Goal: Information Seeking & Learning: Learn about a topic

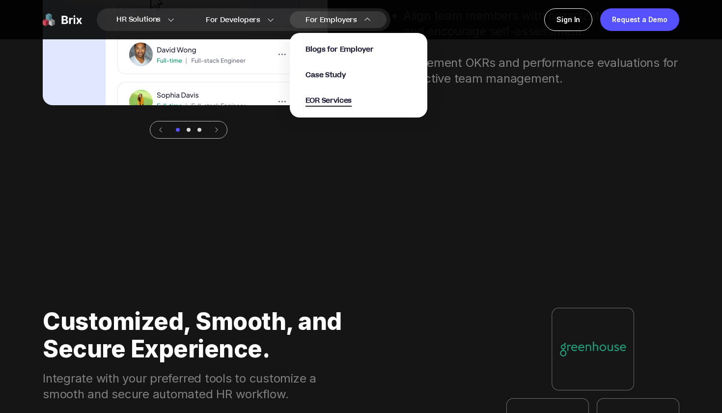
click at [338, 105] on span "EOR Services" at bounding box center [329, 100] width 46 height 11
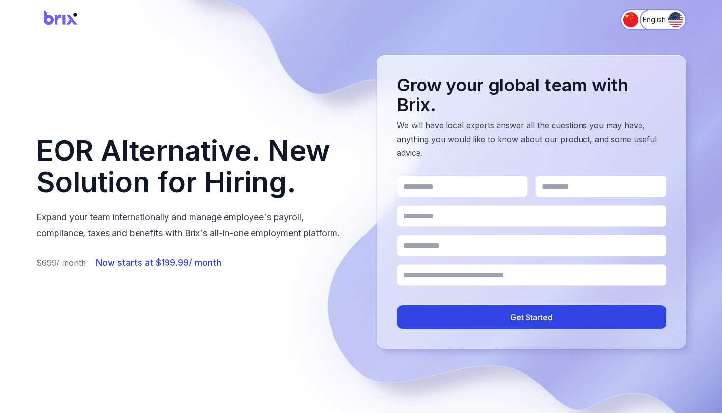
click at [69, 18] on img at bounding box center [60, 20] width 49 height 26
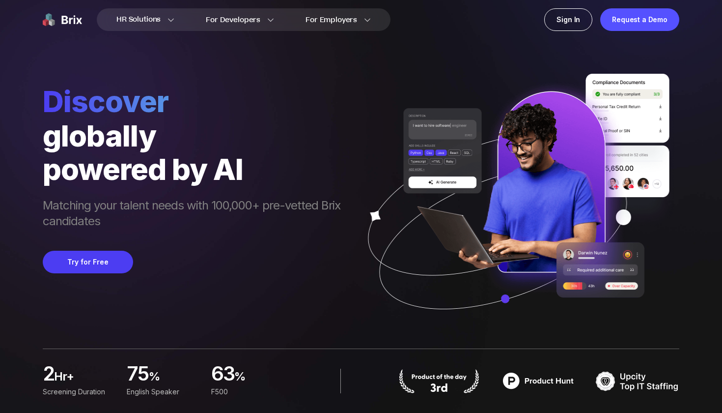
click at [583, 33] on div "HR Solutions HR Solutions Recruiter HR Assistant Global Talent Network Onboardi…" at bounding box center [360, 19] width 707 height 39
click at [577, 27] on div "Sign In" at bounding box center [568, 19] width 48 height 23
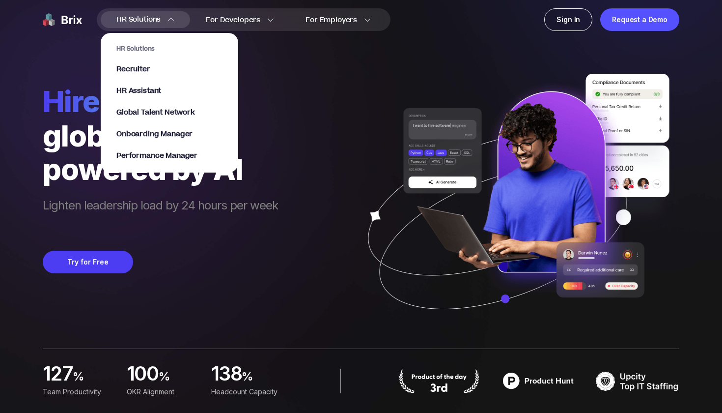
click at [146, 63] on div "HR Solutions Recruiter HR Assistant Global Talent Network Onboarding Manager Pe…" at bounding box center [169, 103] width 106 height 116
click at [146, 70] on span "Recruiter" at bounding box center [133, 69] width 34 height 11
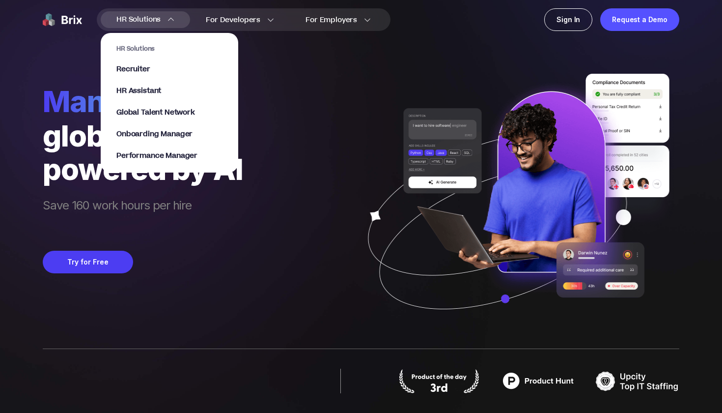
click at [165, 89] on link "HR Assistant" at bounding box center [169, 91] width 106 height 10
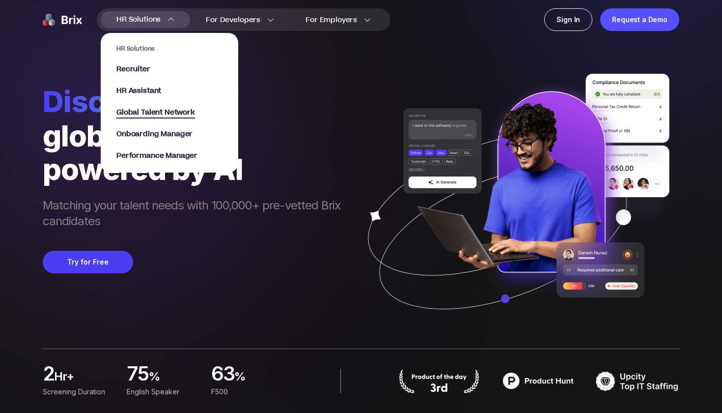
click at [178, 108] on span "Global Talent Network" at bounding box center [155, 112] width 79 height 11
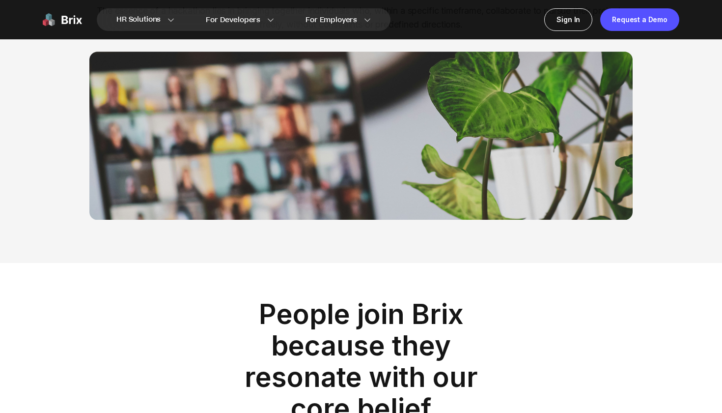
scroll to position [1266, 0]
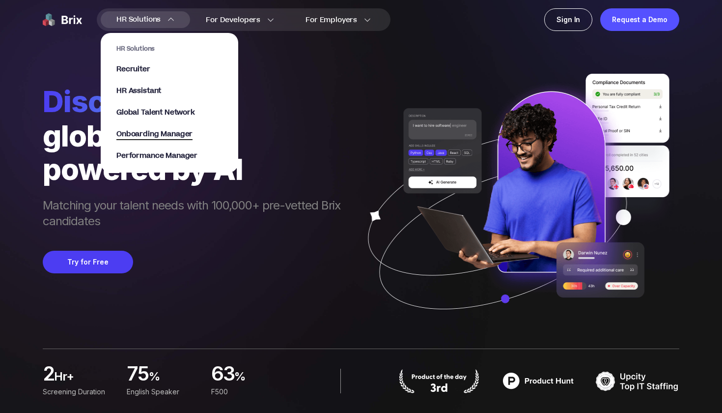
click at [170, 135] on span "Onboarding Manager" at bounding box center [154, 134] width 76 height 11
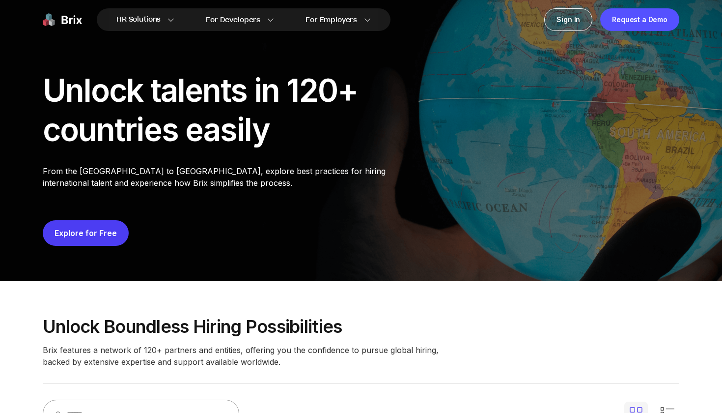
click at [113, 227] on button "Explore for Free" at bounding box center [86, 233] width 86 height 26
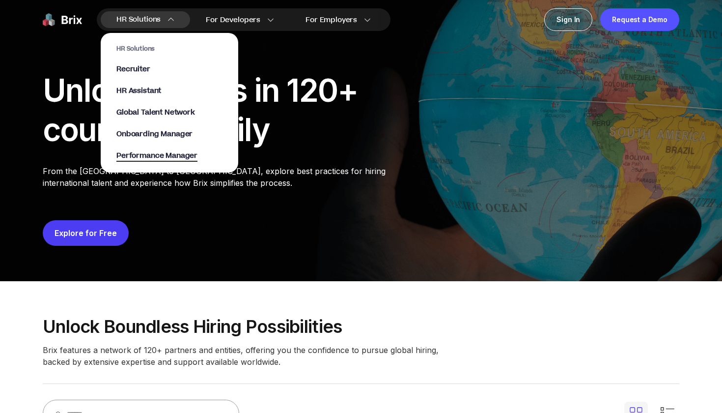
click at [178, 156] on span "Performance Manager" at bounding box center [156, 155] width 81 height 11
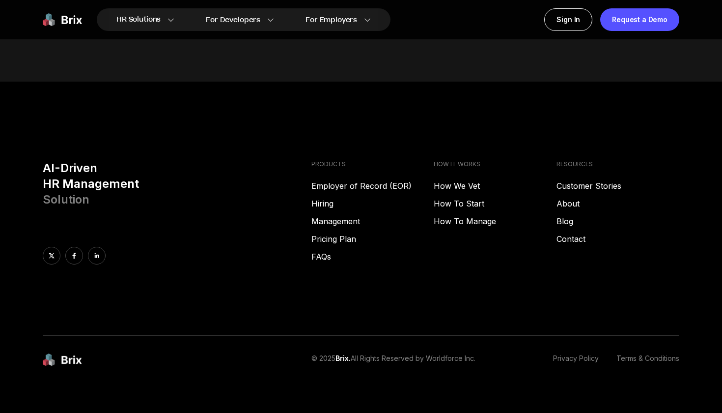
scroll to position [4137, 0]
click at [328, 198] on link "Hiring" at bounding box center [372, 204] width 123 height 12
drag, startPoint x: 350, startPoint y: 210, endPoint x: 350, endPoint y: 230, distance: 20.1
click at [350, 216] on link "Management" at bounding box center [372, 222] width 123 height 12
click at [355, 216] on link "Management" at bounding box center [372, 222] width 123 height 12
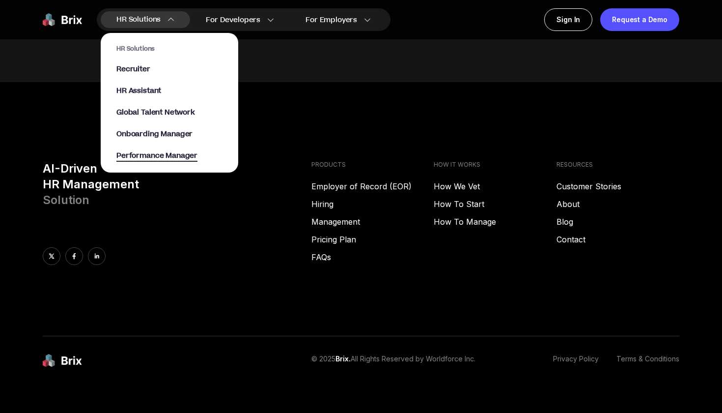
click at [168, 151] on span "Performance Manager" at bounding box center [156, 155] width 81 height 11
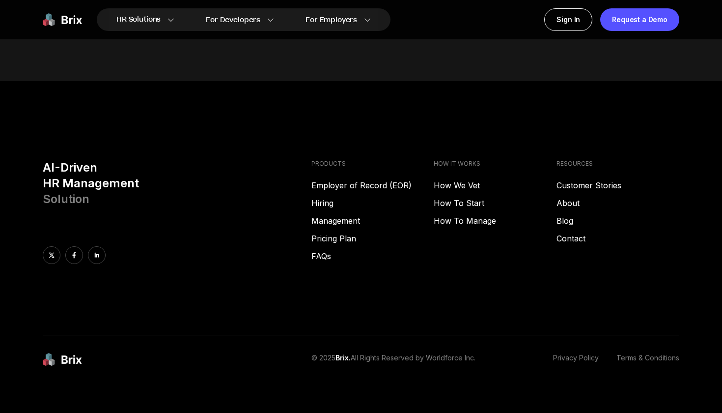
scroll to position [4137, 0]
click at [326, 198] on link "Hiring" at bounding box center [372, 204] width 123 height 12
click at [344, 198] on link "Hiring" at bounding box center [372, 204] width 123 height 12
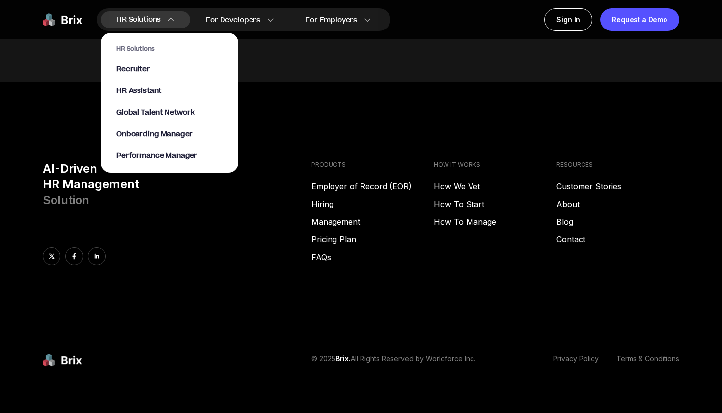
click at [166, 113] on span "Global Talent Network" at bounding box center [155, 112] width 79 height 11
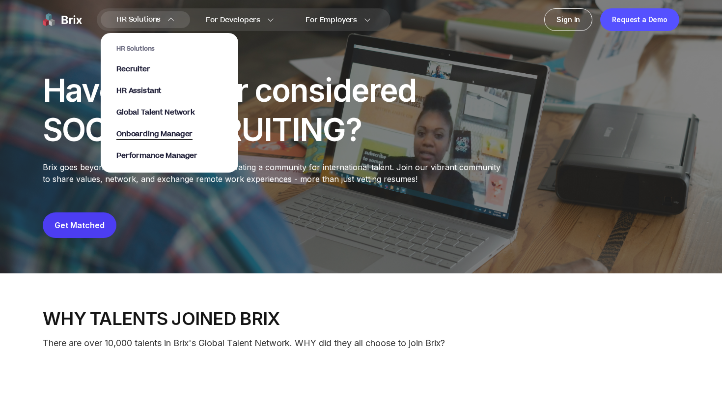
click at [145, 135] on span "Onboarding Manager" at bounding box center [154, 134] width 76 height 11
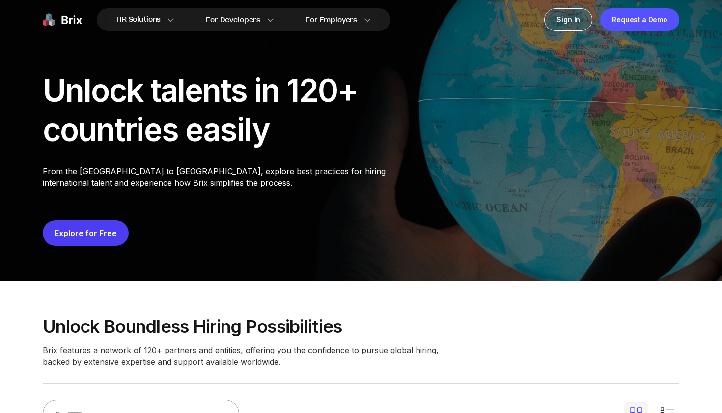
click at [110, 231] on link "Explore for Free" at bounding box center [86, 233] width 62 height 10
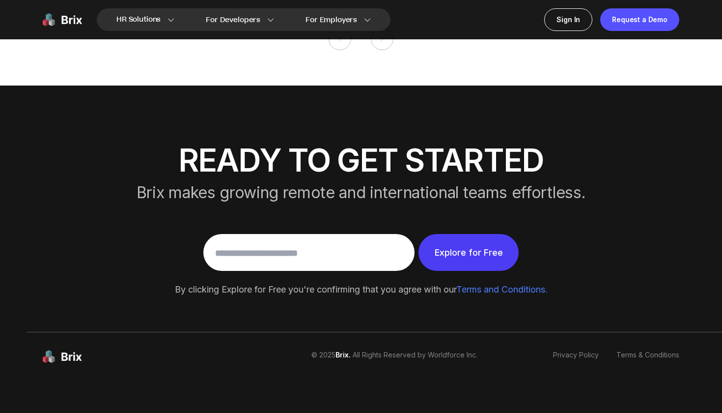
scroll to position [1884, 0]
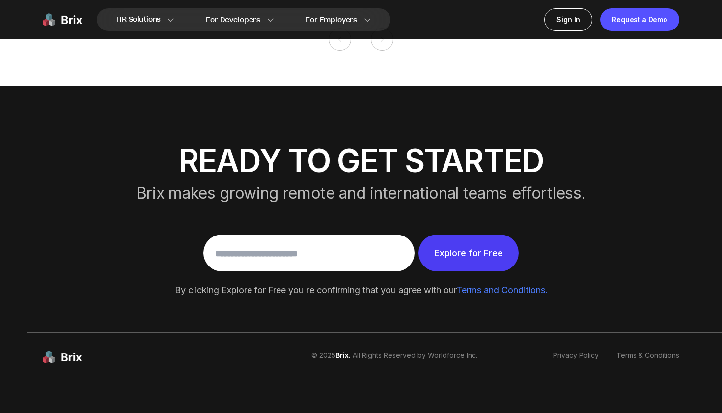
click at [72, 20] on img at bounding box center [62, 19] width 39 height 23
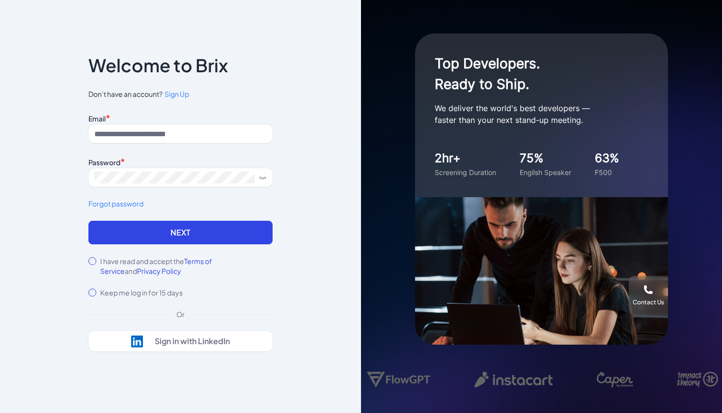
click at [248, 74] on div "Welcome to Brix" at bounding box center [180, 72] width 184 height 31
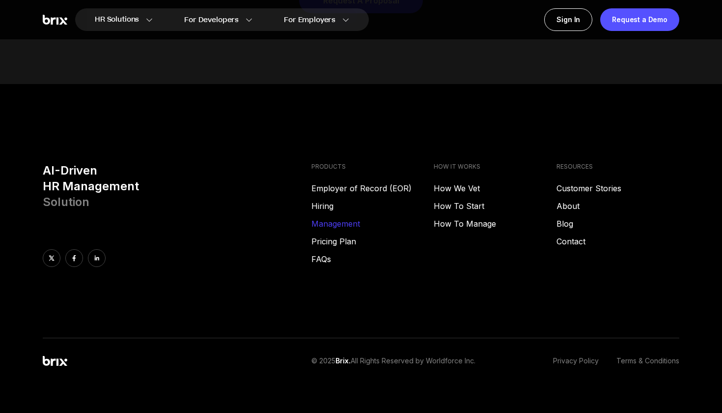
scroll to position [5017, 0]
click at [332, 236] on link "Pricing Plan" at bounding box center [372, 242] width 123 height 12
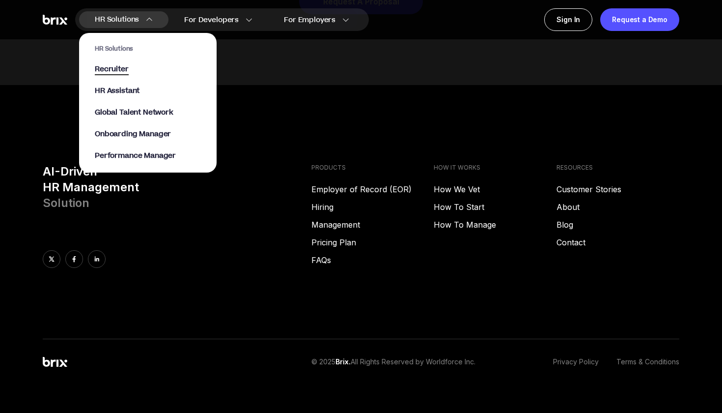
click at [110, 71] on span "Recruiter" at bounding box center [112, 69] width 34 height 11
click at [143, 108] on span "Global Talent Network" at bounding box center [134, 112] width 79 height 11
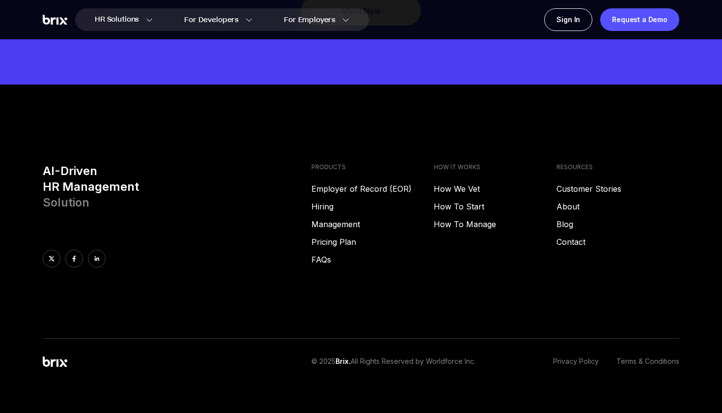
scroll to position [3178, 0]
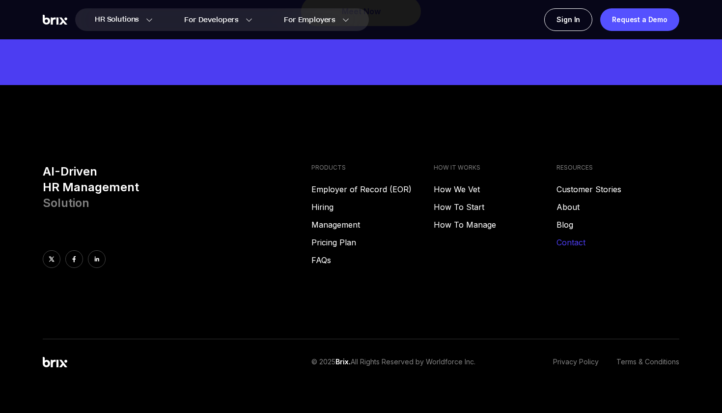
click at [567, 236] on link "Contact" at bounding box center [618, 242] width 123 height 12
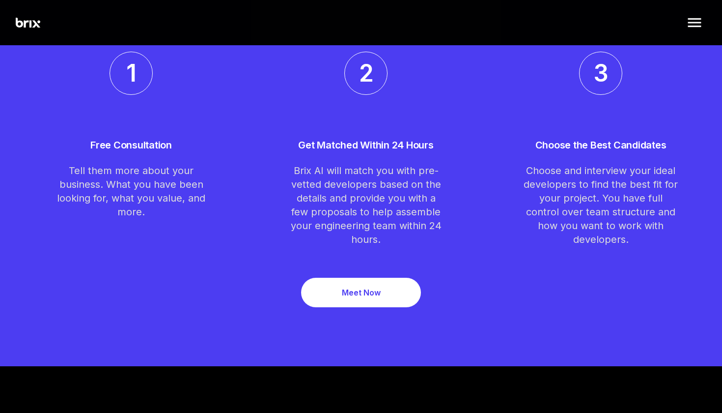
scroll to position [2672, 0]
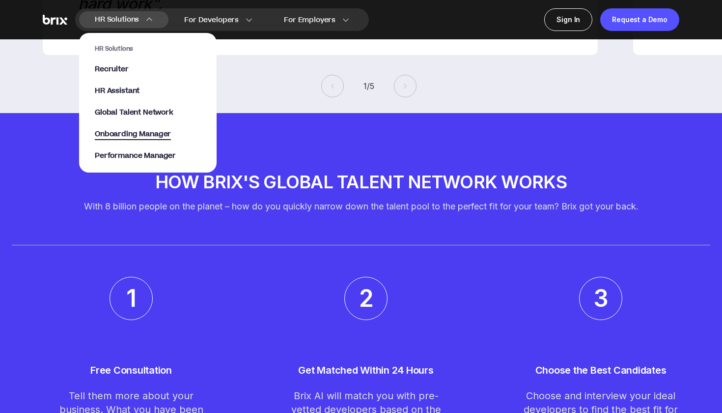
click at [148, 131] on span "Onboarding Manager" at bounding box center [133, 134] width 76 height 11
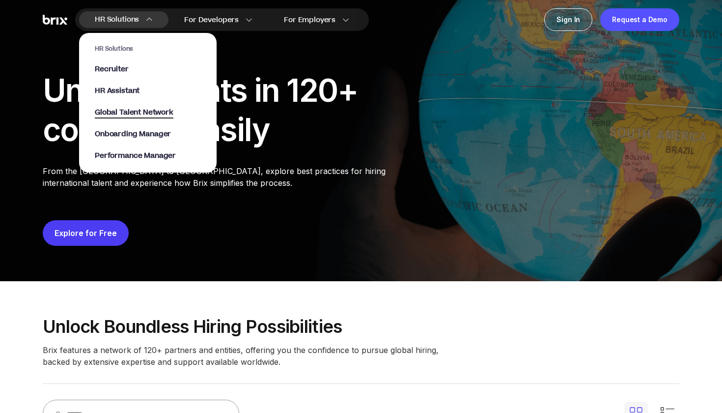
click at [127, 115] on span "Global Talent Network" at bounding box center [134, 112] width 79 height 11
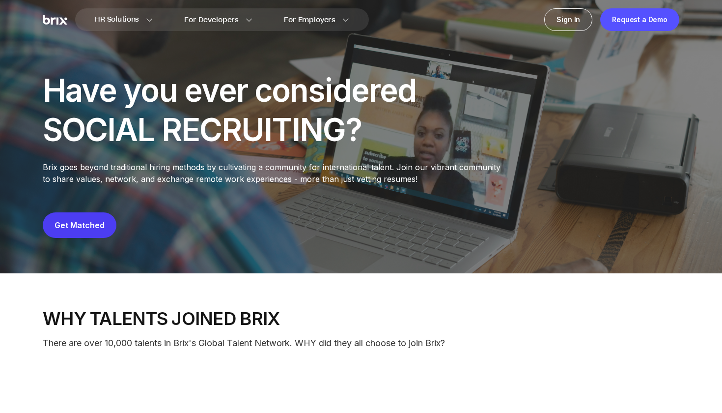
click at [75, 224] on link "Get Matched" at bounding box center [80, 225] width 50 height 10
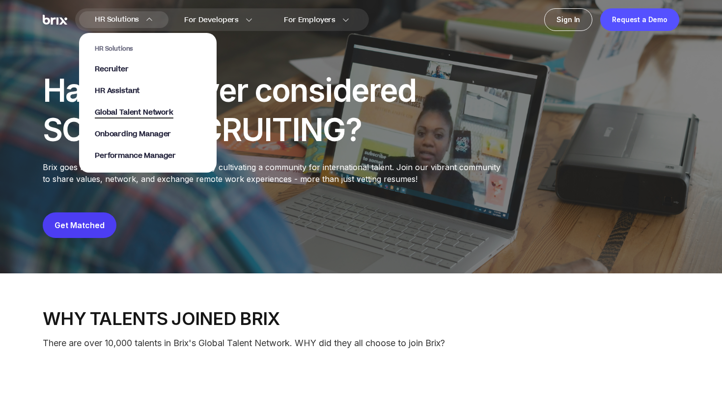
click at [168, 110] on span "Global Talent Network" at bounding box center [134, 112] width 79 height 11
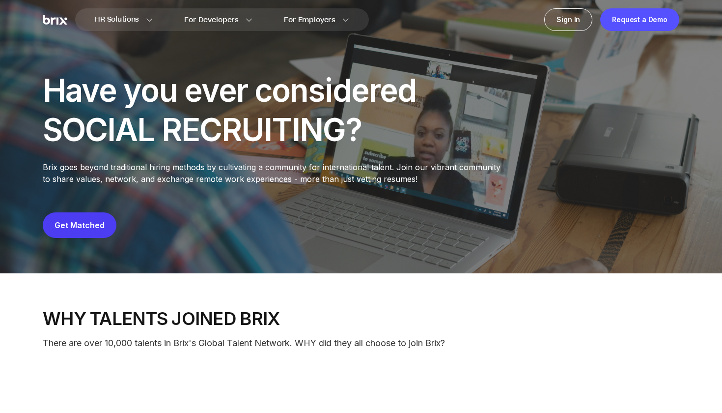
click at [61, 15] on img at bounding box center [55, 20] width 25 height 10
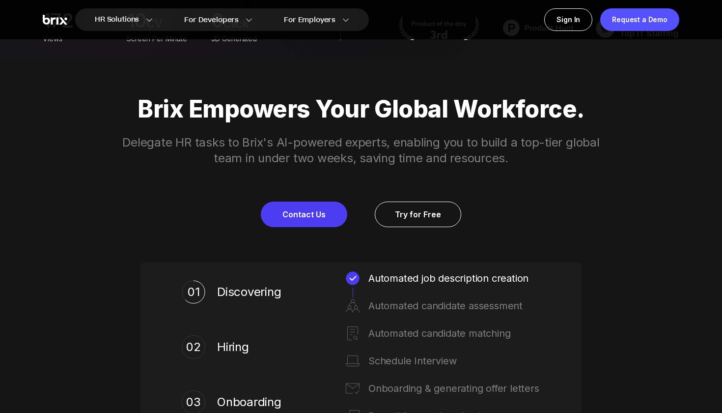
scroll to position [281, 0]
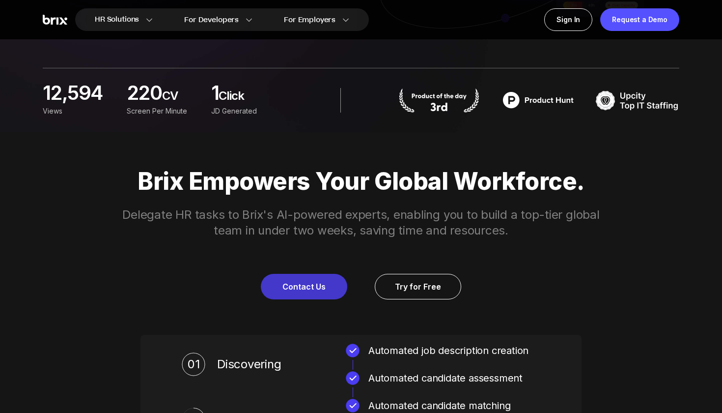
click at [311, 285] on link "Contact Us" at bounding box center [304, 287] width 86 height 26
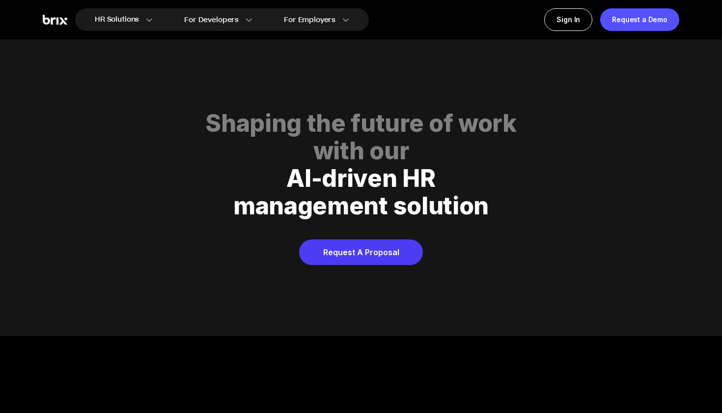
scroll to position [4754, 0]
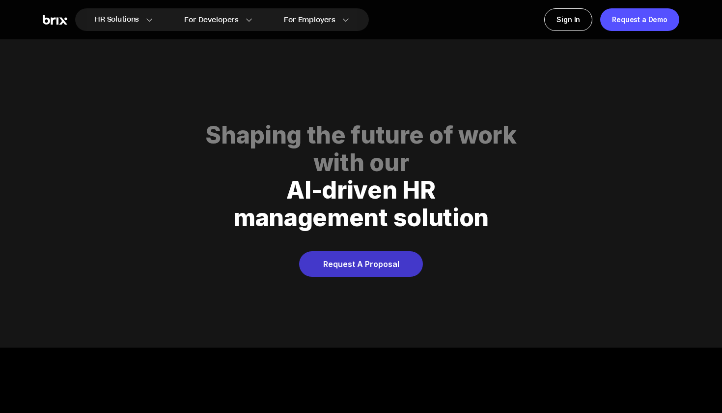
click at [365, 256] on link "Request A Proposal" at bounding box center [361, 264] width 124 height 26
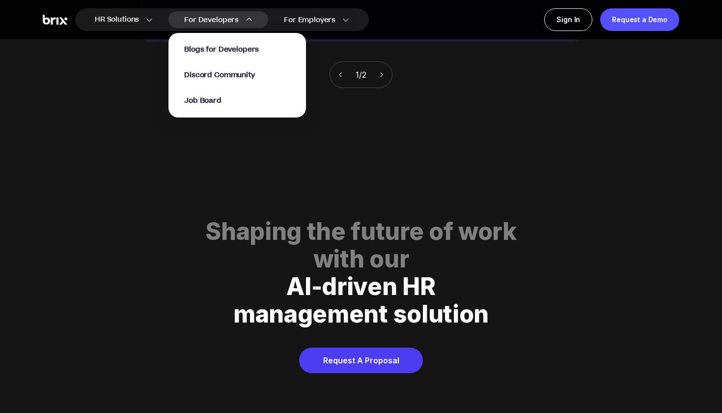
scroll to position [4513, 0]
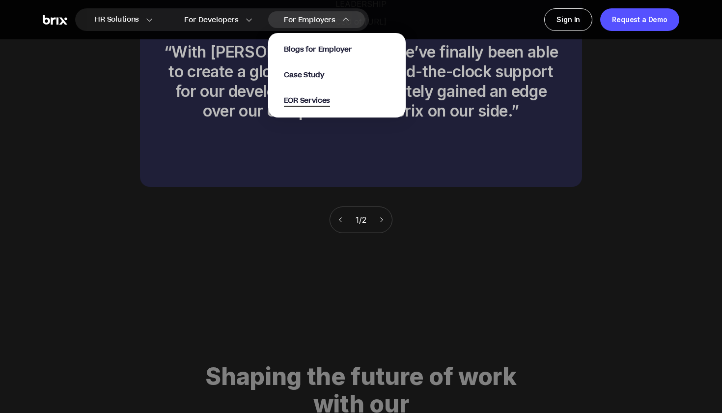
click at [323, 102] on span "EOR Services" at bounding box center [307, 100] width 46 height 11
